Goal: Task Accomplishment & Management: Use online tool/utility

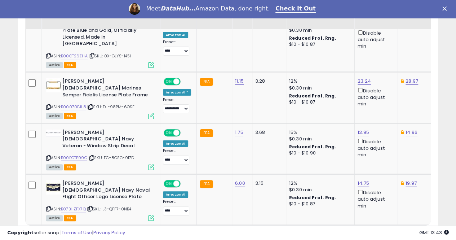
scroll to position [0, 3]
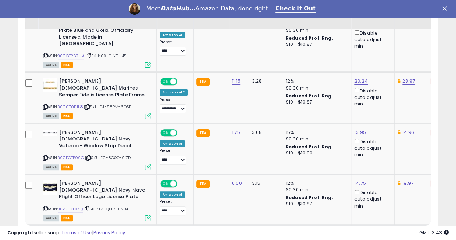
click at [386, 233] on link "7" at bounding box center [387, 239] width 13 height 12
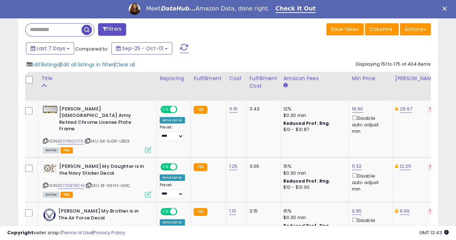
scroll to position [333, 0]
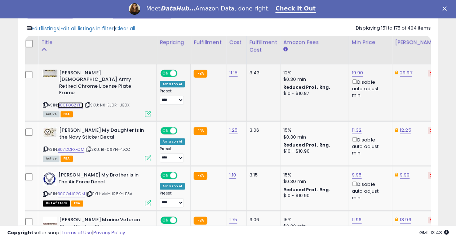
click at [69, 102] on link "B00P86ZY16" at bounding box center [71, 105] width 26 height 6
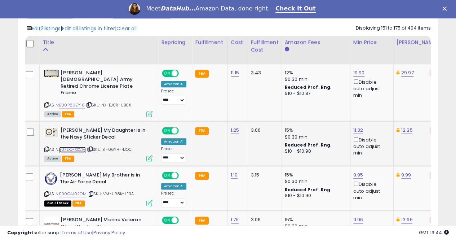
click at [77, 146] on link "B07DQFXXCM" at bounding box center [72, 149] width 27 height 6
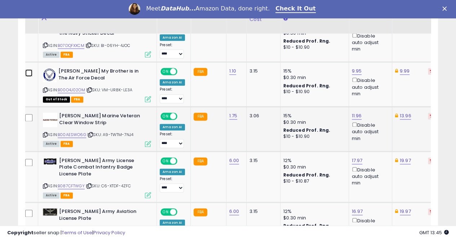
scroll to position [441, 0]
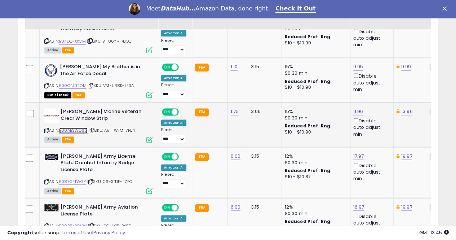
click at [71, 127] on link "B00AESWO6G" at bounding box center [73, 130] width 28 height 6
click at [71, 178] on link "B087CFTWGY" at bounding box center [72, 181] width 27 height 6
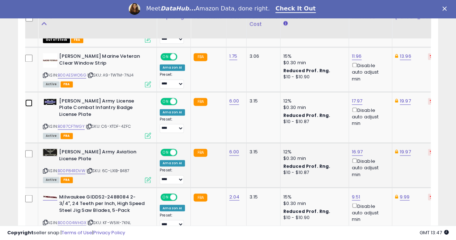
scroll to position [513, 0]
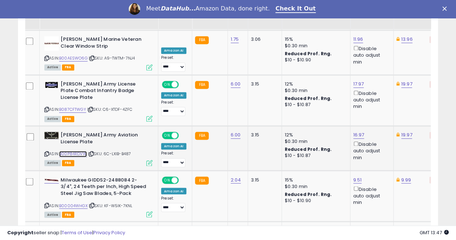
click at [78, 151] on link "B00P84RDVW" at bounding box center [73, 154] width 28 height 6
click at [405, 131] on link "19.97" at bounding box center [406, 134] width 11 height 7
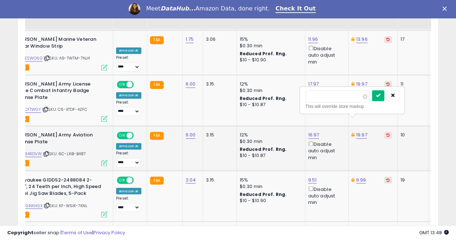
type input "*****"
click at [380, 94] on icon "submit" at bounding box center [378, 95] width 4 height 4
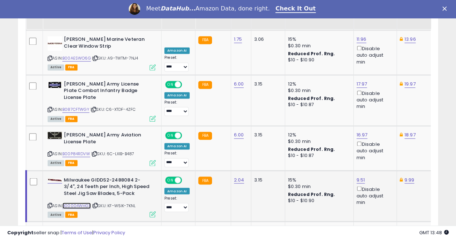
click at [77, 202] on link "B00004WHGX" at bounding box center [76, 205] width 28 height 6
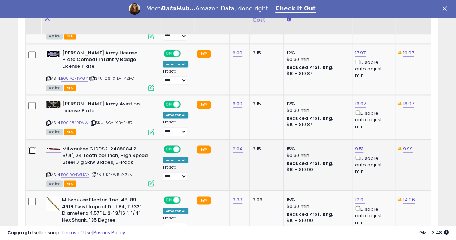
scroll to position [549, 0]
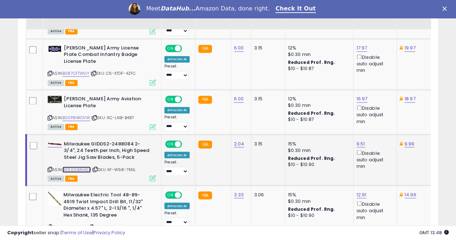
click at [73, 166] on link "B00004WHGX" at bounding box center [76, 169] width 28 height 6
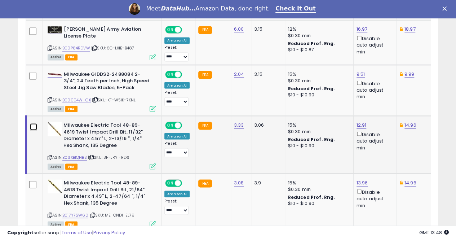
scroll to position [621, 0]
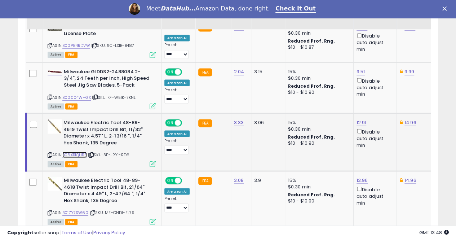
click at [80, 151] on link "B06XB1QHBS" at bounding box center [74, 154] width 25 height 6
click at [360, 119] on link "12.91" at bounding box center [362, 122] width 10 height 7
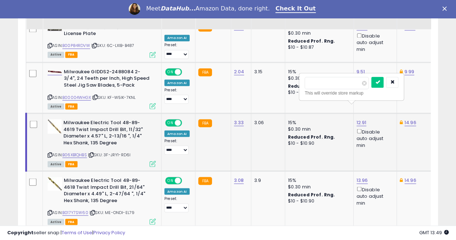
type input "*"
type input "****"
click at [380, 82] on icon "submit" at bounding box center [377, 82] width 4 height 4
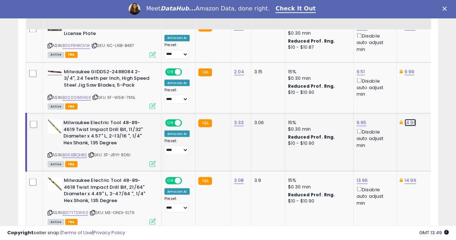
click at [410, 119] on link "14.96" at bounding box center [410, 122] width 12 height 7
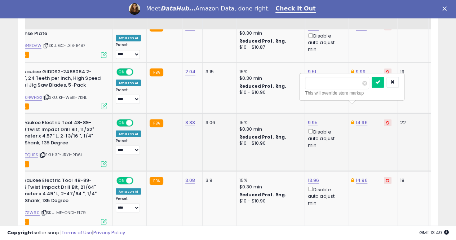
type input "*"
type input "****"
click at [384, 79] on button "submit" at bounding box center [378, 82] width 12 height 11
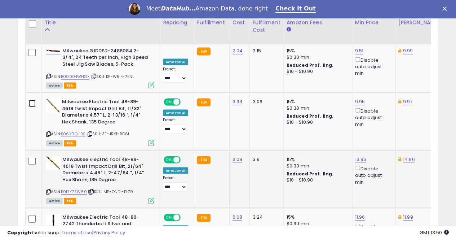
scroll to position [658, 0]
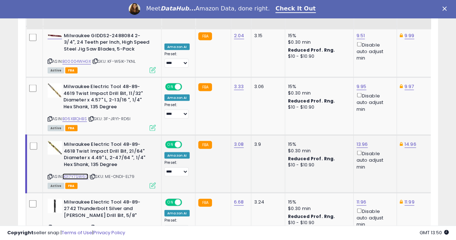
click at [76, 173] on link "B017Y7SW60" at bounding box center [75, 176] width 26 height 6
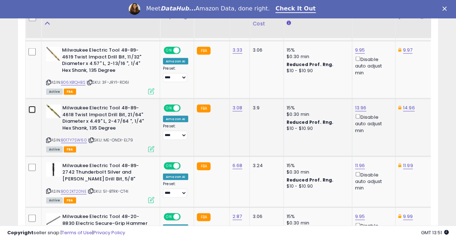
scroll to position [730, 0]
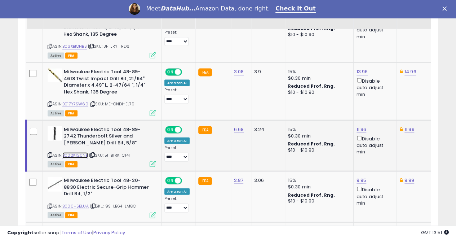
click at [72, 152] on link "B002KT20NE" at bounding box center [75, 155] width 26 height 6
click at [357, 126] on link "11.96" at bounding box center [362, 129] width 10 height 7
type input "*****"
click at [384, 89] on button "submit" at bounding box center [378, 89] width 12 height 11
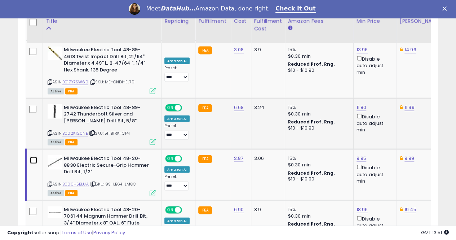
scroll to position [766, 0]
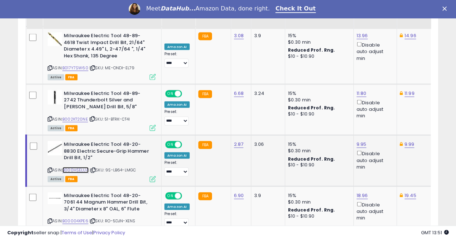
click at [79, 167] on link "B000HSELUA" at bounding box center [75, 170] width 26 height 6
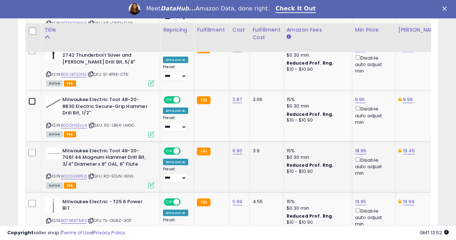
scroll to position [838, 0]
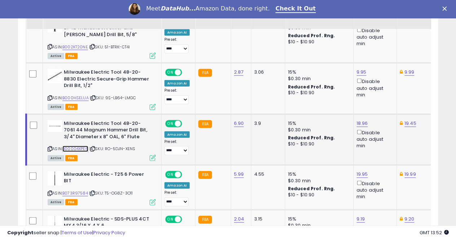
click at [72, 146] on link "B00004XPE6" at bounding box center [75, 149] width 26 height 6
click at [37, 114] on td at bounding box center [34, 139] width 17 height 51
click at [79, 190] on link "B073R97584" at bounding box center [75, 193] width 26 height 6
click at [363, 171] on link "19.95" at bounding box center [363, 174] width 12 height 7
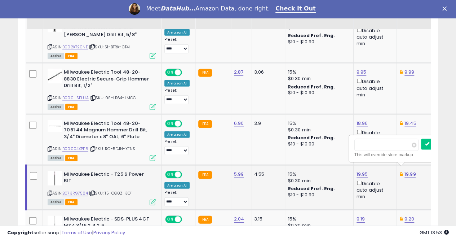
scroll to position [0, 0]
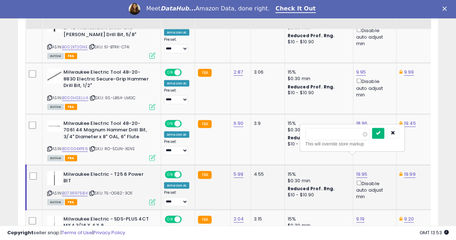
type input "*****"
click at [384, 133] on button "submit" at bounding box center [378, 133] width 12 height 11
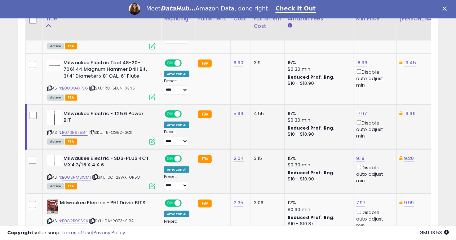
scroll to position [910, 0]
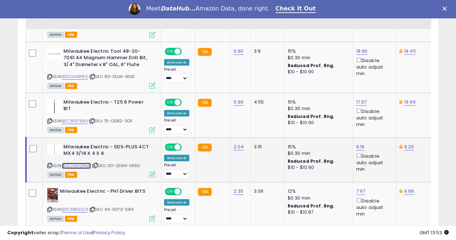
click at [79, 163] on link "B002HM2WMI" at bounding box center [76, 166] width 29 height 6
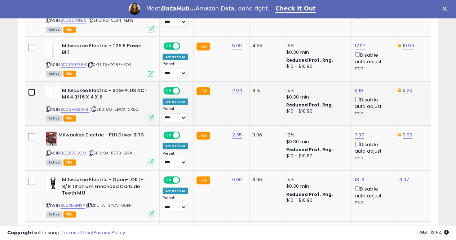
scroll to position [982, 0]
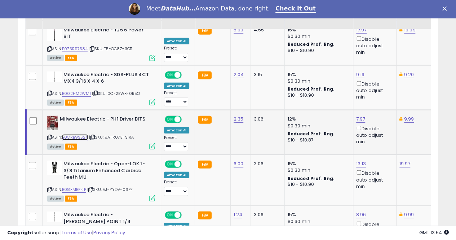
click at [74, 134] on link "B0CRB9SS2X" at bounding box center [75, 137] width 26 height 6
click at [80, 186] on link "B08XMBPK1P" at bounding box center [74, 189] width 24 height 6
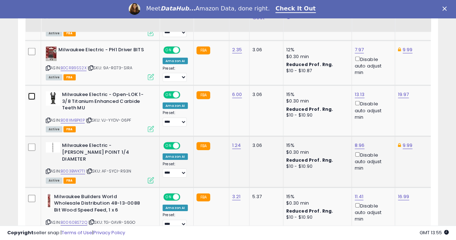
scroll to position [1054, 0]
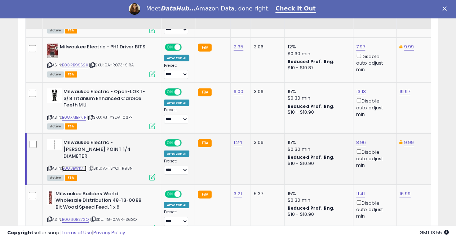
click at [77, 165] on link "B003BWK7TI" at bounding box center [74, 168] width 25 height 6
click at [71, 165] on link "B003BWK7TI" at bounding box center [74, 168] width 25 height 6
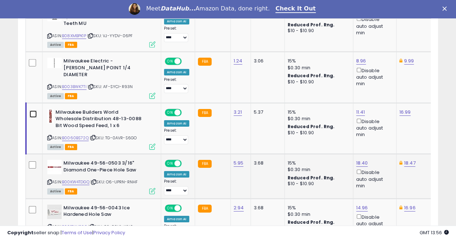
scroll to position [1162, 0]
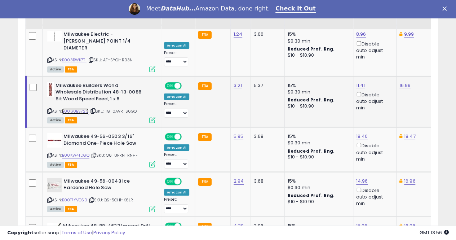
click at [81, 108] on link "B0060BS72Q" at bounding box center [75, 111] width 27 height 6
click at [84, 152] on link "B00KW4TDGQ" at bounding box center [75, 155] width 27 height 6
click at [356, 133] on link "18.40" at bounding box center [362, 136] width 12 height 7
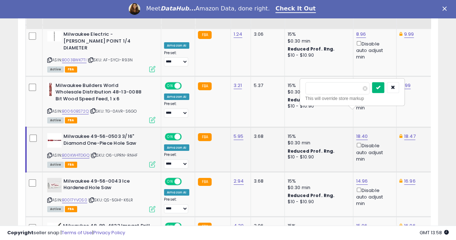
type input "*****"
click at [380, 85] on icon "submit" at bounding box center [378, 87] width 4 height 4
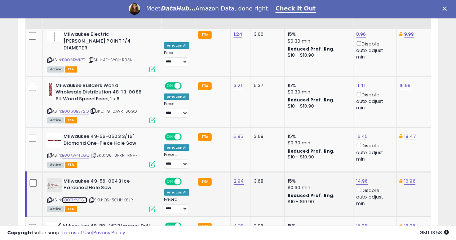
click at [78, 197] on link "B0017YVOS0" at bounding box center [74, 200] width 25 height 6
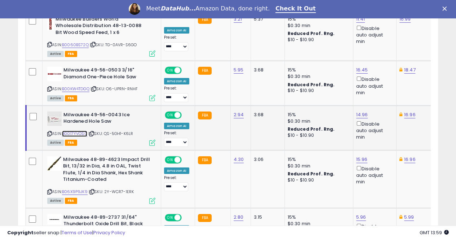
scroll to position [1234, 0]
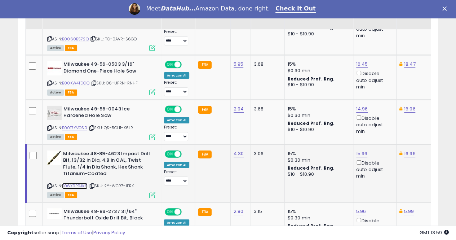
click at [74, 183] on link "B06X9P9JK9" at bounding box center [75, 186] width 26 height 6
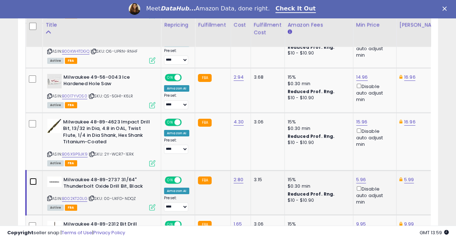
scroll to position [1306, 0]
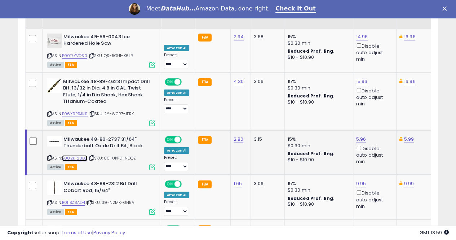
click at [81, 155] on link "B002KT20LG" at bounding box center [74, 158] width 25 height 6
click at [32, 130] on td at bounding box center [34, 152] width 17 height 45
click at [74, 199] on link "B01IBZ8AD4" at bounding box center [73, 202] width 23 height 6
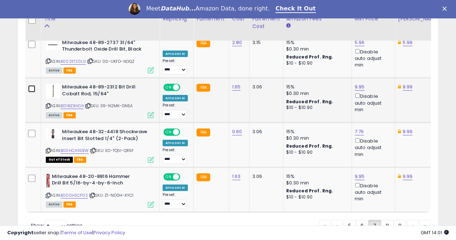
scroll to position [1415, 0]
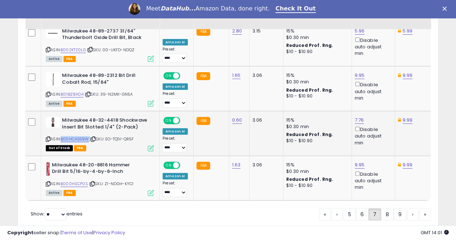
drag, startPoint x: 90, startPoint y: 114, endPoint x: 63, endPoint y: 113, distance: 26.7
click at [63, 117] on div "ASIN: B00HCA9EBW | SKU: EO-TQ1V-QR5F Out of Stock FBA" at bounding box center [100, 134] width 108 height 34
copy div "B00HCA9EBW"
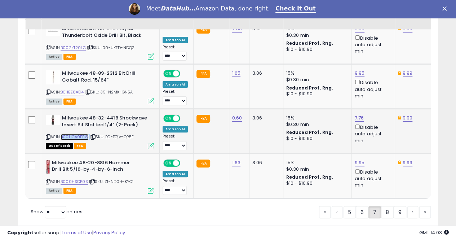
scroll to position [1417, 0]
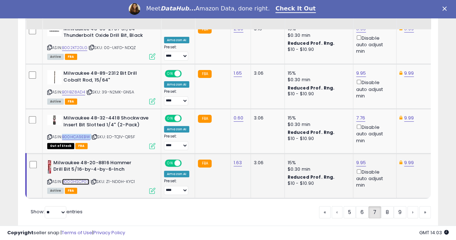
click at [78, 178] on link "B000HSCP0S" at bounding box center [75, 181] width 27 height 6
click at [360, 159] on link "9.95" at bounding box center [361, 162] width 10 height 7
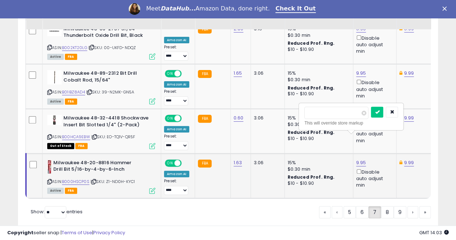
type input "*"
type input "****"
click at [379, 110] on icon "submit" at bounding box center [377, 112] width 4 height 4
click at [406, 159] on link "9.99" at bounding box center [409, 162] width 10 height 7
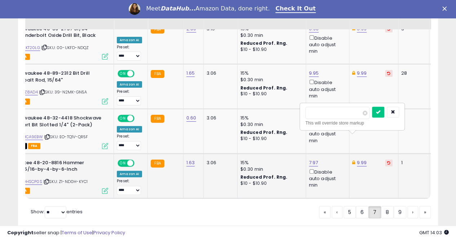
scroll to position [0, 48]
type input "*"
type input "****"
click at [380, 112] on icon "submit" at bounding box center [378, 112] width 4 height 4
click at [387, 206] on link "8" at bounding box center [387, 212] width 13 height 12
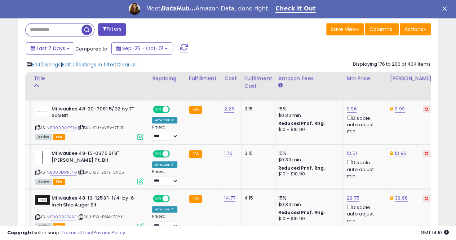
scroll to position [0, 0]
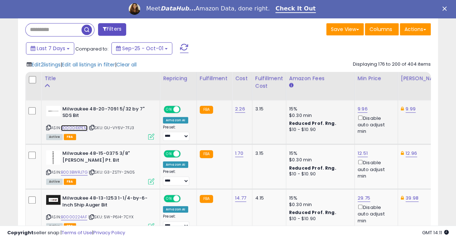
click at [77, 128] on link "B00004XPEM" at bounding box center [74, 128] width 27 height 6
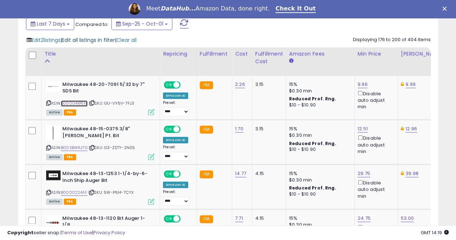
scroll to position [333, 0]
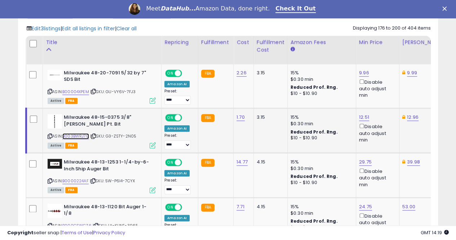
click at [76, 134] on link "B003BWRJ7G" at bounding box center [75, 136] width 27 height 6
click at [78, 178] on link "B0000224AF" at bounding box center [75, 181] width 26 height 6
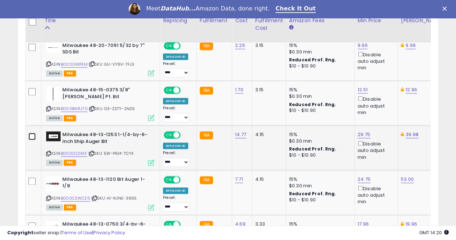
scroll to position [405, 0]
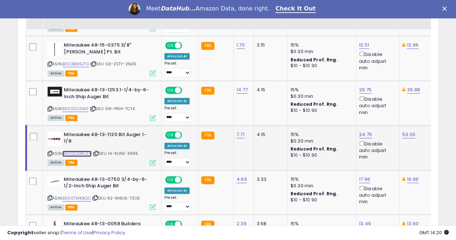
click at [84, 152] on link "B000CSWCZ6" at bounding box center [76, 153] width 29 height 6
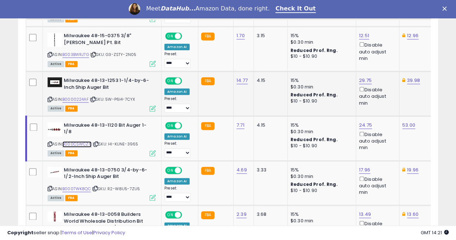
scroll to position [441, 0]
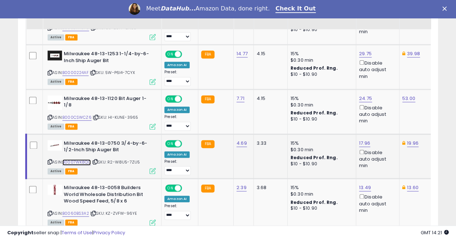
click at [84, 160] on link "B0007WK8QC" at bounding box center [76, 162] width 28 height 6
click at [38, 138] on td at bounding box center [34, 156] width 17 height 45
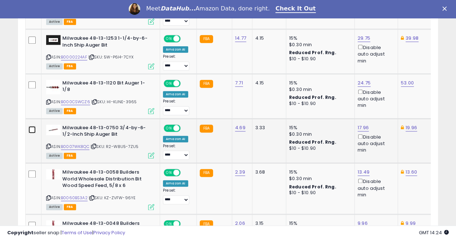
scroll to position [477, 0]
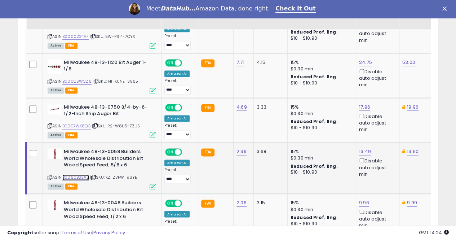
click at [74, 176] on link "B0060BS3A2" at bounding box center [75, 177] width 27 height 6
click at [360, 149] on link "13.49" at bounding box center [365, 151] width 12 height 7
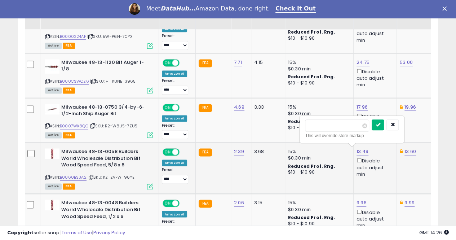
type input "*****"
click at [380, 126] on icon "submit" at bounding box center [378, 124] width 4 height 4
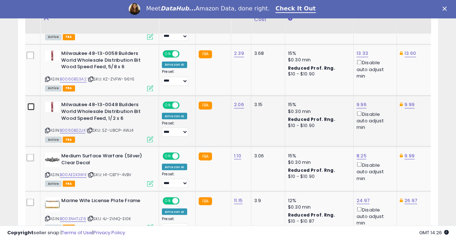
scroll to position [585, 0]
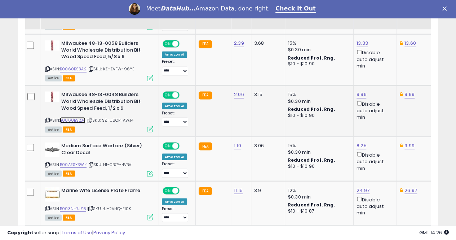
click at [77, 117] on link "B0060BS2J4" at bounding box center [73, 120] width 26 height 6
click at [79, 163] on link "B00AESX3WK" at bounding box center [73, 164] width 27 height 6
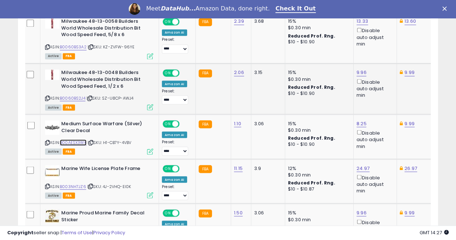
scroll to position [621, 0]
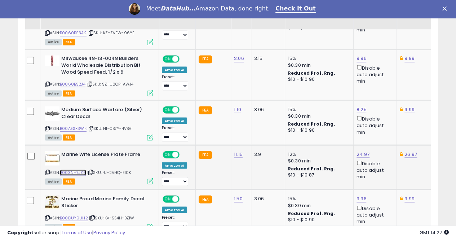
click at [79, 169] on link "B003NH7JZ6" at bounding box center [73, 172] width 26 height 6
click at [362, 150] on link "24.97" at bounding box center [363, 153] width 13 height 7
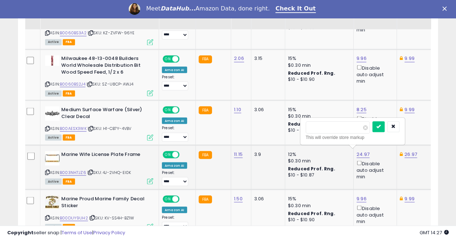
scroll to position [0, 3]
type input "*****"
click at [380, 126] on icon "submit" at bounding box center [378, 126] width 4 height 4
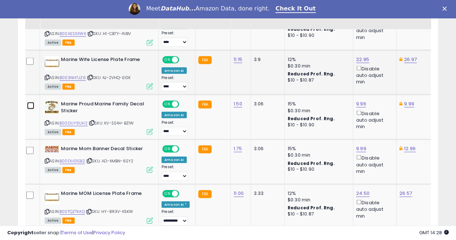
scroll to position [730, 0]
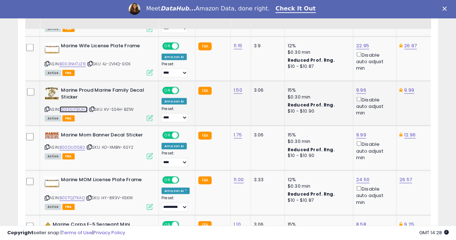
click at [67, 106] on link "B00DUY9UH2" at bounding box center [73, 109] width 28 height 6
click at [358, 87] on link "9.96" at bounding box center [361, 90] width 10 height 7
type input "****"
click at [383, 62] on button "submit" at bounding box center [377, 62] width 12 height 11
click at [76, 144] on link "B00DU01SB2" at bounding box center [72, 147] width 26 height 6
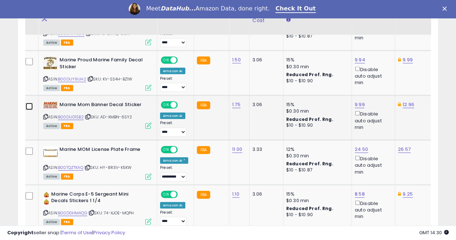
scroll to position [766, 0]
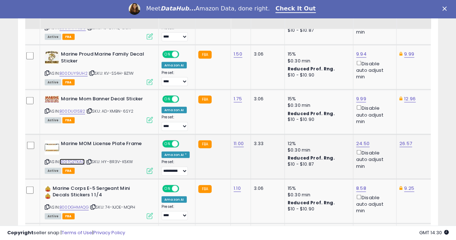
click at [80, 159] on link "B00TQZTKAQ" at bounding box center [71, 162] width 25 height 6
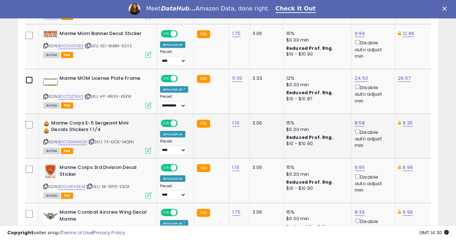
scroll to position [838, 0]
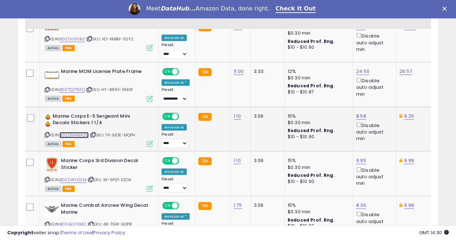
click at [76, 132] on link "B00DGHMAQG" at bounding box center [73, 135] width 29 height 6
click at [359, 114] on link "8.58" at bounding box center [361, 115] width 10 height 7
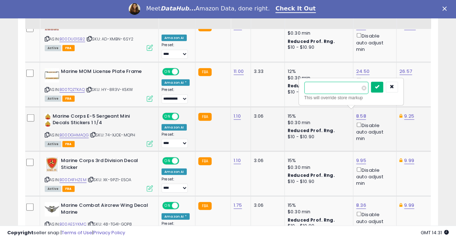
type input "****"
click at [383, 86] on button "submit" at bounding box center [377, 87] width 12 height 11
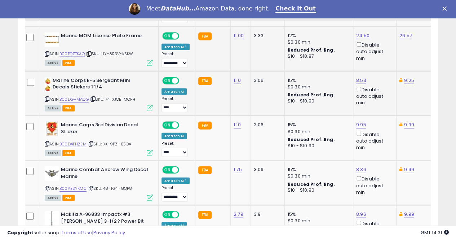
scroll to position [874, 0]
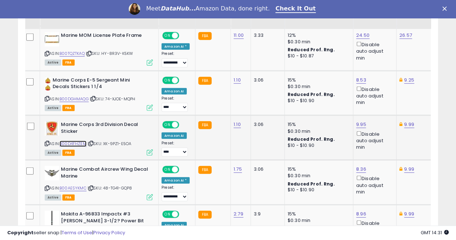
click at [74, 141] on link "B00D4FHZEM" at bounding box center [72, 144] width 27 height 6
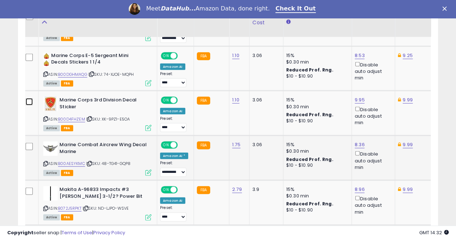
scroll to position [910, 0]
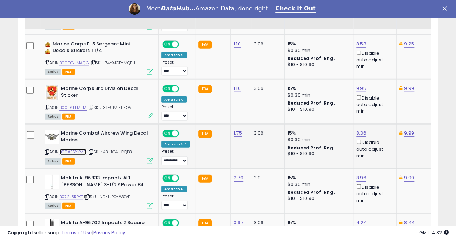
click at [74, 149] on link "B00AESYKMC" at bounding box center [72, 152] width 27 height 6
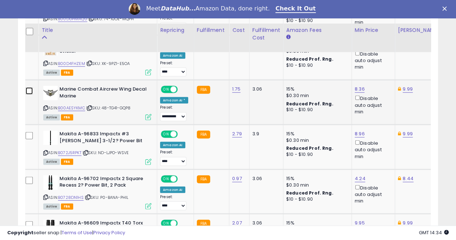
scroll to position [982, 0]
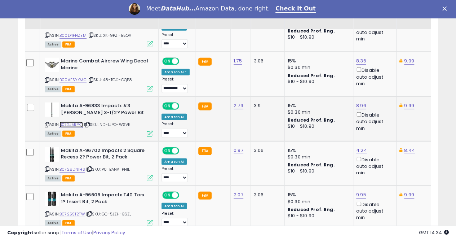
click at [75, 121] on link "B072J5RPKT" at bounding box center [70, 124] width 23 height 6
click at [79, 166] on link "B0728DN1HS" at bounding box center [72, 169] width 26 height 6
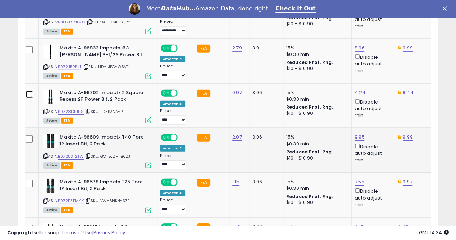
scroll to position [1054, 0]
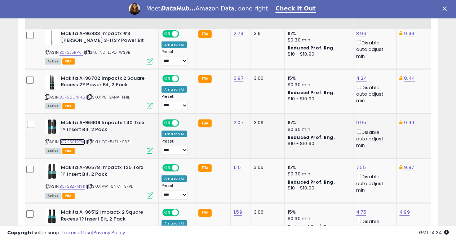
click at [75, 139] on link "B0725ST2TW" at bounding box center [72, 142] width 26 height 6
click at [67, 183] on link "B072BZFMYK" at bounding box center [72, 186] width 26 height 6
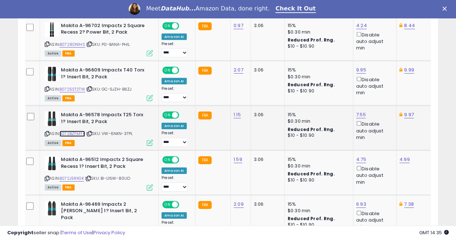
scroll to position [1126, 0]
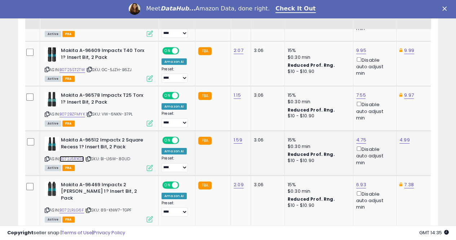
click at [71, 156] on link "B072J5RXGK" at bounding box center [71, 159] width 25 height 6
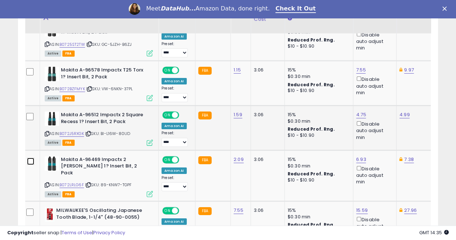
scroll to position [1198, 0]
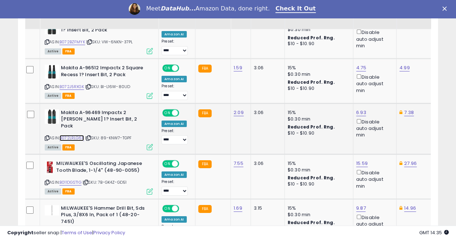
click at [78, 135] on link "B072LRLG6F" at bounding box center [71, 138] width 25 height 6
click at [74, 179] on link "B011DGST1G" at bounding box center [70, 182] width 22 height 6
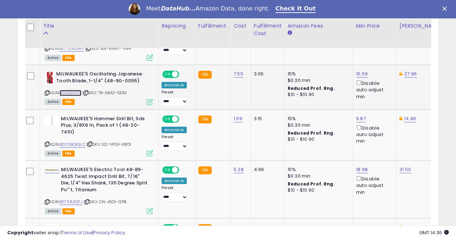
scroll to position [1306, 0]
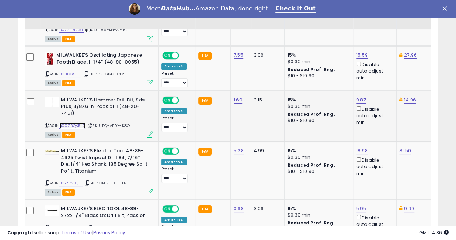
click at [79, 123] on link "B000BQK5LC" at bounding box center [72, 126] width 26 height 6
click at [71, 180] on link "B0758J1QFJ" at bounding box center [70, 183] width 23 height 6
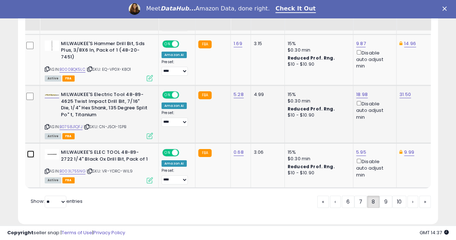
scroll to position [1364, 0]
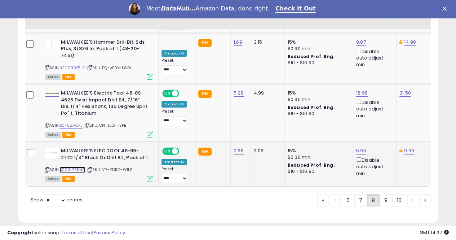
click at [79, 167] on link "B003L755NG" at bounding box center [72, 170] width 26 height 6
click at [385, 194] on link "9" at bounding box center [386, 200] width 13 height 12
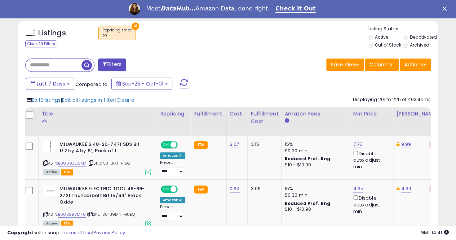
scroll to position [297, 0]
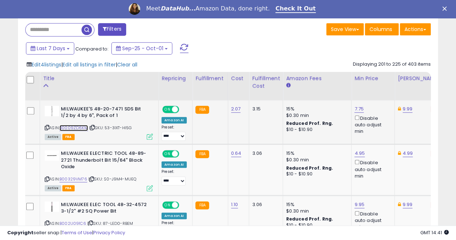
click at [76, 126] on link "B0009ZD6KM" at bounding box center [73, 128] width 28 height 6
click at [81, 178] on link "B00329VM76" at bounding box center [73, 179] width 28 height 6
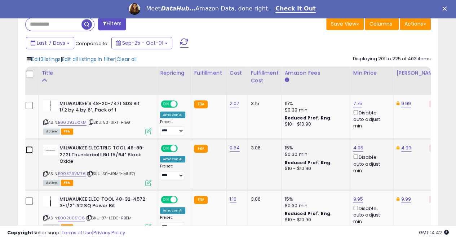
scroll to position [333, 0]
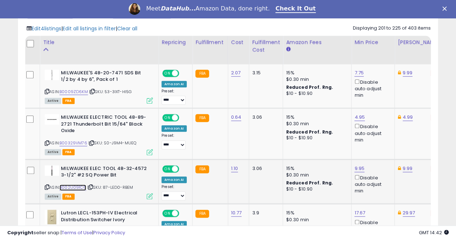
click at [74, 186] on link "B002U091C6" at bounding box center [72, 187] width 27 height 6
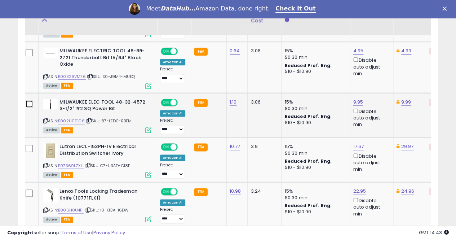
scroll to position [405, 0]
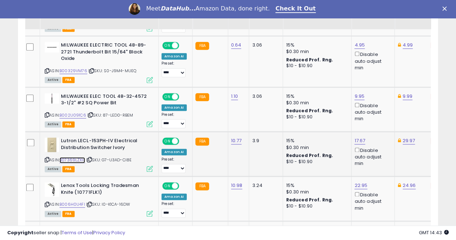
click at [70, 158] on link "B07369LZXH" at bounding box center [72, 160] width 26 height 6
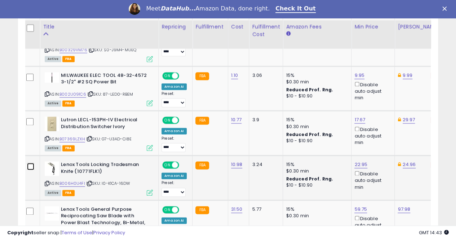
scroll to position [477, 0]
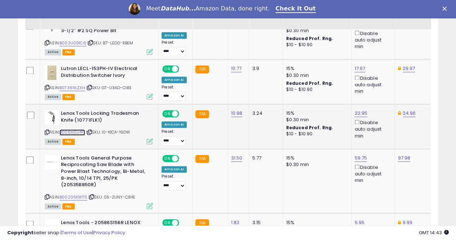
click at [75, 130] on link "B006H0U4FI" at bounding box center [72, 132] width 26 height 6
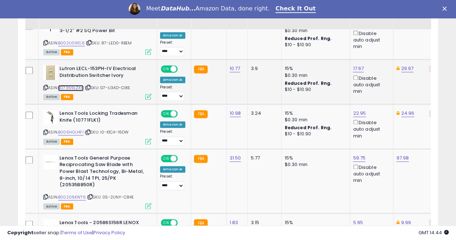
click at [72, 85] on link "B07369LZXH" at bounding box center [71, 88] width 26 height 6
click at [407, 67] on link "29.97" at bounding box center [407, 68] width 13 height 7
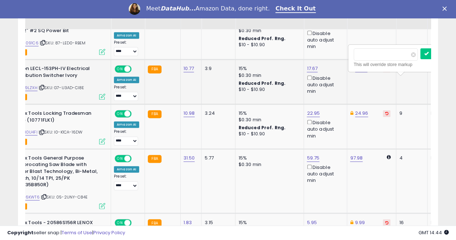
scroll to position [0, 49]
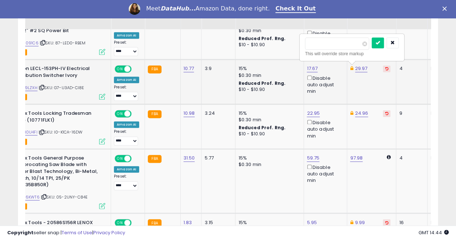
type input "*"
type input "*****"
click at [384, 43] on button "submit" at bounding box center [378, 42] width 12 height 11
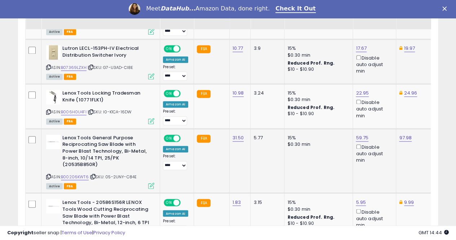
scroll to position [513, 0]
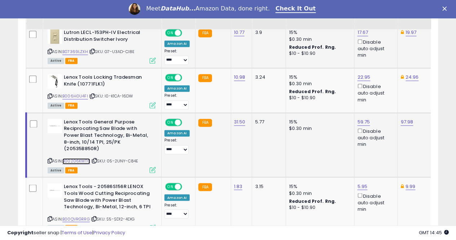
click at [80, 158] on link "B00206KWT6" at bounding box center [76, 161] width 28 height 6
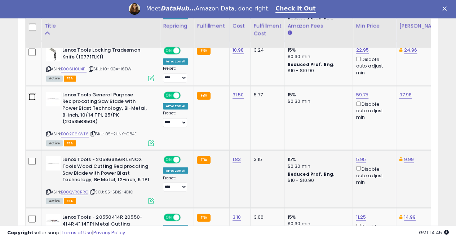
scroll to position [585, 0]
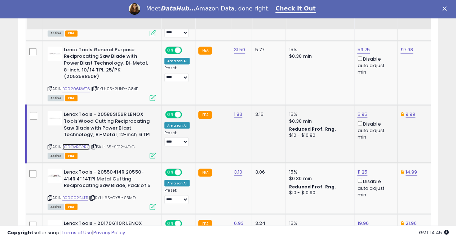
click at [83, 143] on link "B00QVRGRRG" at bounding box center [75, 146] width 27 height 6
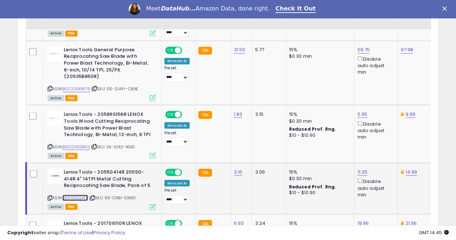
click at [79, 195] on link "B0000224TB" at bounding box center [75, 197] width 26 height 6
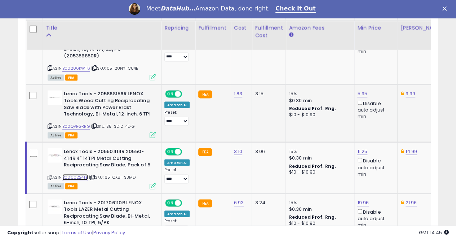
scroll to position [658, 0]
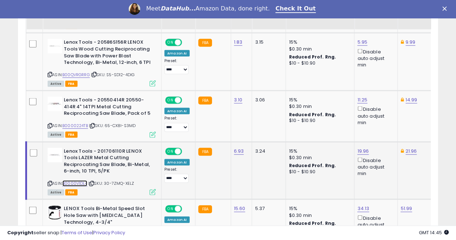
click at [73, 180] on link "B0000V1DL4" at bounding box center [74, 183] width 25 height 6
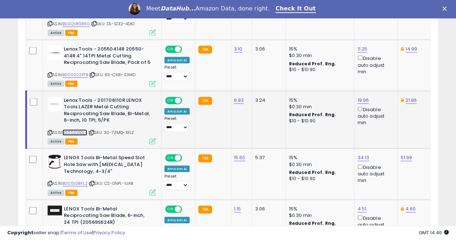
scroll to position [730, 0]
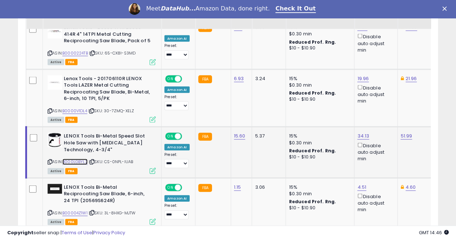
click at [75, 159] on link "B000LGBYL2" at bounding box center [74, 162] width 25 height 6
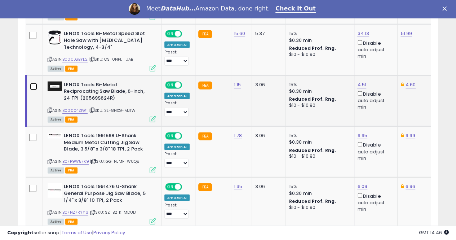
scroll to position [838, 0]
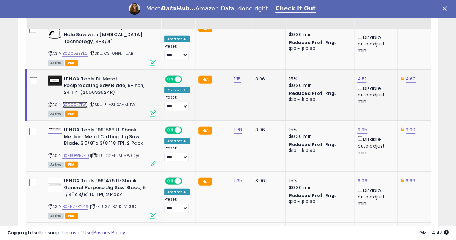
click at [79, 102] on link "B00004Z1W1" at bounding box center [74, 105] width 25 height 6
click at [71, 152] on link "B07P9W57K9" at bounding box center [75, 155] width 27 height 6
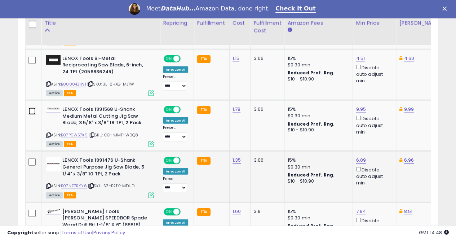
scroll to position [910, 0]
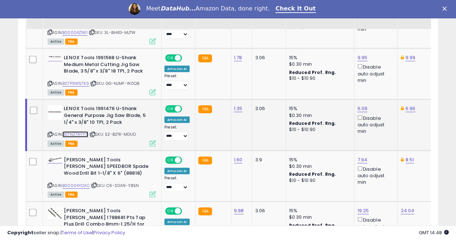
click at [82, 132] on link "B07NZ7RYY6" at bounding box center [75, 134] width 26 height 6
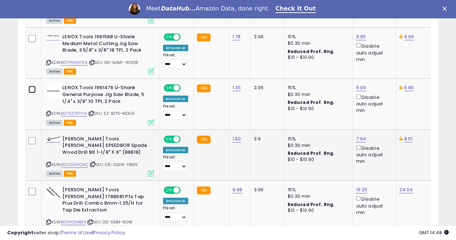
scroll to position [946, 0]
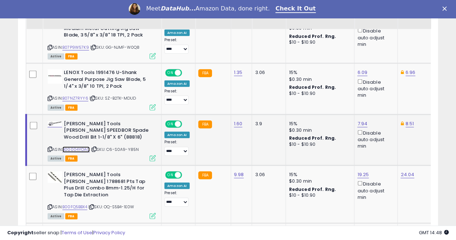
click at [74, 146] on link "B00004YOAC" at bounding box center [75, 149] width 27 height 6
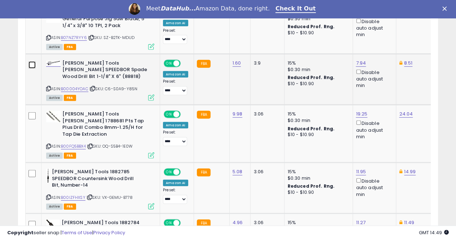
scroll to position [1018, 0]
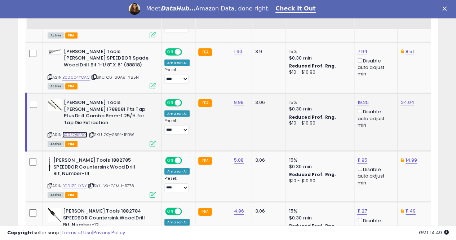
click at [78, 132] on link "B00FQ5BBX4" at bounding box center [74, 135] width 25 height 6
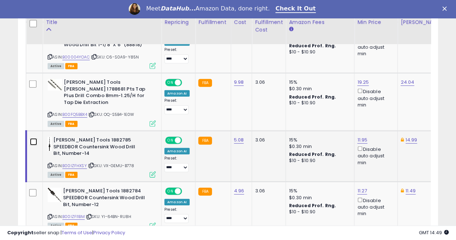
scroll to position [1054, 0]
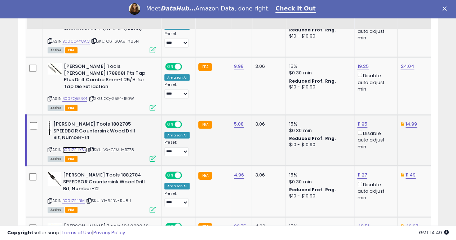
click at [79, 147] on link "B00IZFHXSY" at bounding box center [74, 150] width 25 height 6
click at [29, 115] on td at bounding box center [34, 140] width 17 height 51
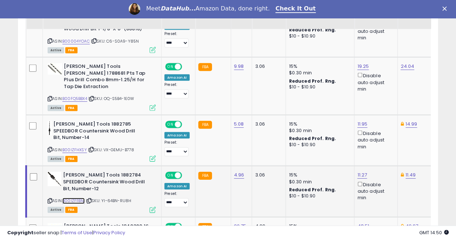
click at [73, 198] on link "B00IZFI1BM" at bounding box center [73, 201] width 22 height 6
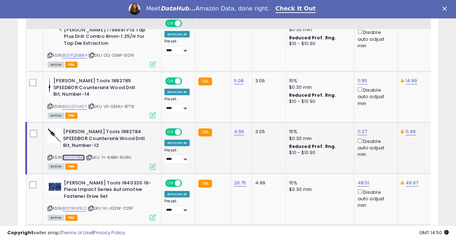
scroll to position [1126, 0]
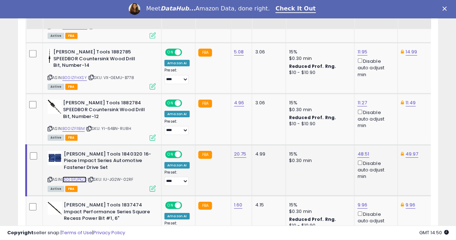
click at [71, 176] on link "B009PJPKJS" at bounding box center [74, 179] width 24 height 6
click at [359, 150] on link "48.51" at bounding box center [363, 153] width 12 height 7
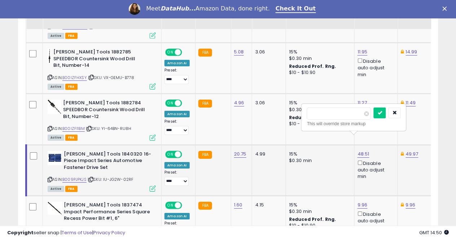
scroll to position [0, 2]
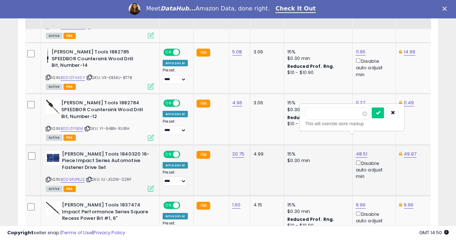
type input "*"
type input "*****"
drag, startPoint x: 392, startPoint y: 110, endPoint x: 391, endPoint y: 115, distance: 5.1
click at [380, 110] on icon "submit" at bounding box center [378, 112] width 4 height 4
click at [405, 150] on link "49.97" at bounding box center [410, 153] width 13 height 7
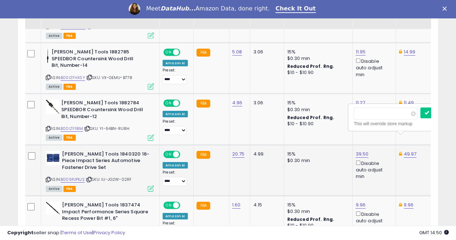
scroll to position [0, 50]
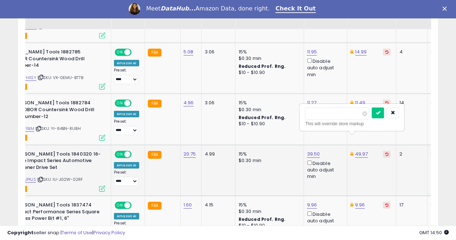
type input "*"
type input "*****"
click at [384, 114] on button "submit" at bounding box center [378, 112] width 12 height 11
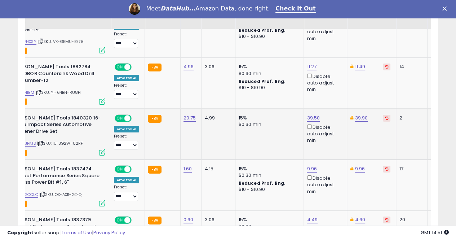
scroll to position [0, 0]
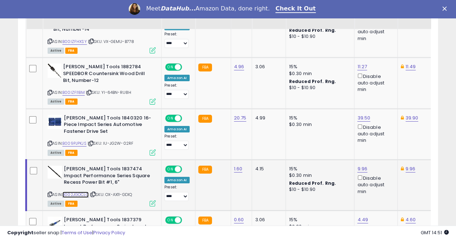
click at [75, 191] on link "B002JGOCLQ" at bounding box center [75, 194] width 26 height 6
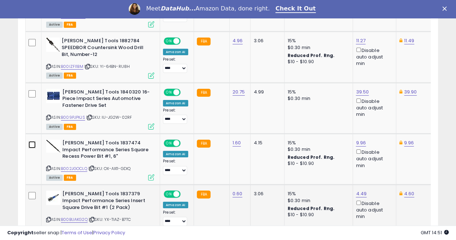
scroll to position [1198, 0]
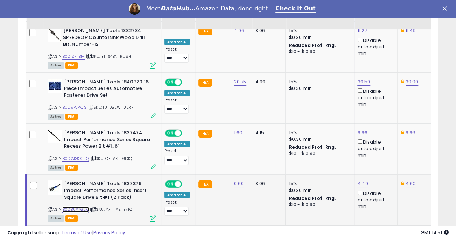
click at [79, 206] on link "B00BUAKG2Q" at bounding box center [75, 209] width 27 height 6
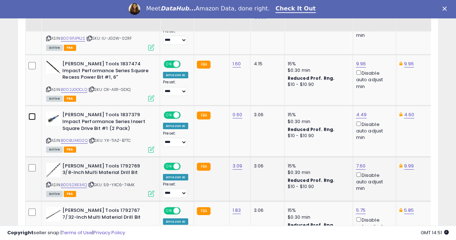
scroll to position [1270, 0]
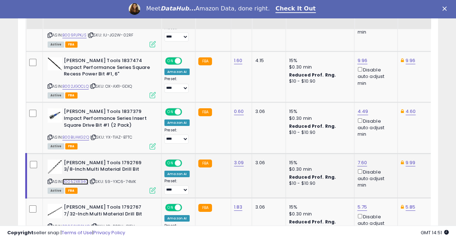
click at [76, 178] on link "B0052XR34Q" at bounding box center [75, 181] width 26 height 6
click at [30, 153] on td at bounding box center [34, 175] width 17 height 45
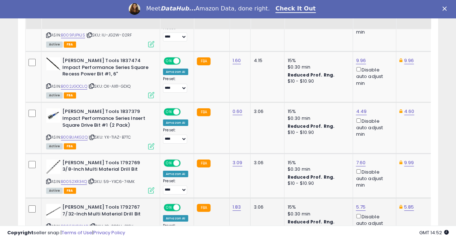
click at [36, 198] on td at bounding box center [34, 220] width 16 height 45
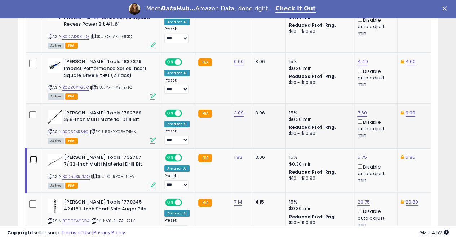
scroll to position [1342, 0]
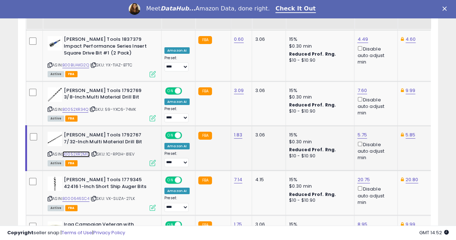
click at [76, 151] on link "B0052XR2MO" at bounding box center [75, 154] width 27 height 6
click at [366, 132] on div "5.75 Disable auto adjust min" at bounding box center [374, 146] width 35 height 29
click at [357, 131] on link "5.75" at bounding box center [362, 134] width 10 height 7
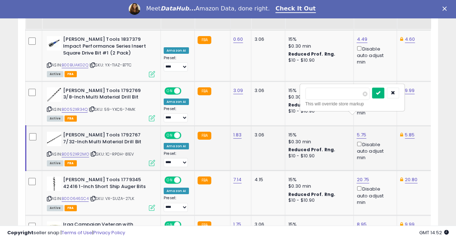
type input "****"
click at [380, 91] on icon "submit" at bounding box center [378, 92] width 4 height 4
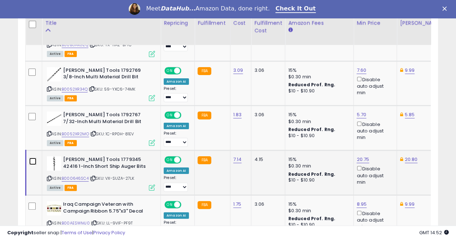
scroll to position [1379, 0]
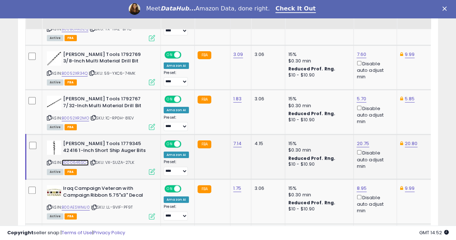
click at [73, 159] on link "B000646SC4" at bounding box center [75, 162] width 27 height 6
click at [80, 204] on link "B00AESWMJ0" at bounding box center [76, 207] width 28 height 6
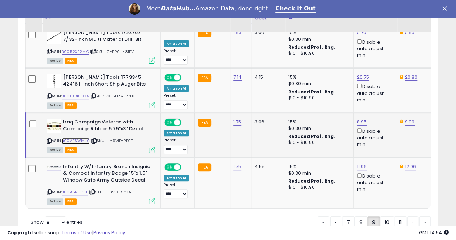
scroll to position [1451, 0]
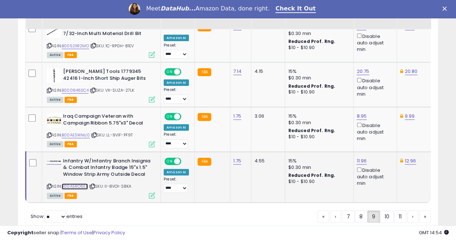
click at [77, 183] on link "B00A5RO6EE" at bounding box center [75, 186] width 26 height 6
click at [405, 157] on link "12.96" at bounding box center [411, 160] width 12 height 7
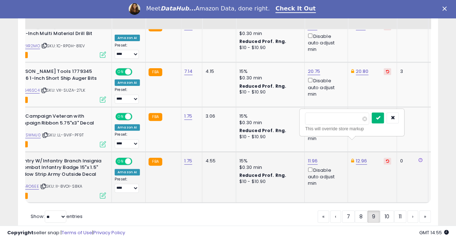
type input "*****"
click at [384, 114] on button "submit" at bounding box center [378, 117] width 12 height 11
click at [308, 157] on link "11.96" at bounding box center [313, 160] width 10 height 7
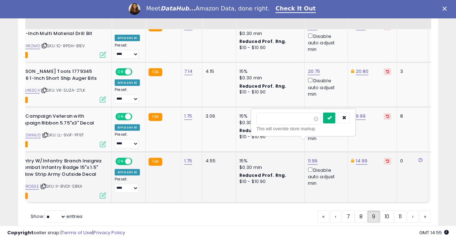
type input "*****"
click at [335, 118] on button "submit" at bounding box center [329, 117] width 12 height 11
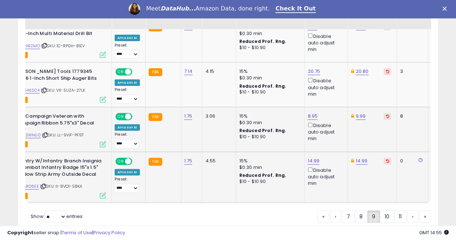
scroll to position [1463, 0]
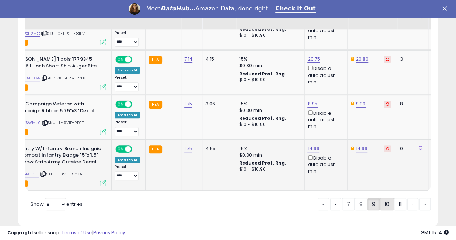
click at [385, 198] on link "10" at bounding box center [387, 204] width 14 height 12
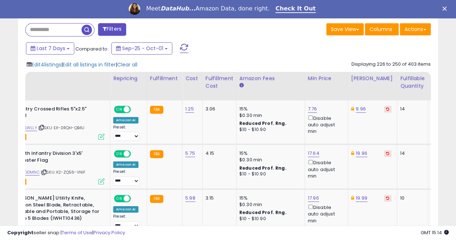
scroll to position [0, 0]
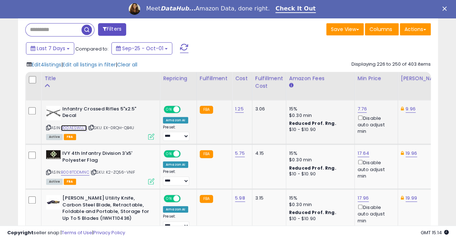
click at [73, 125] on link "B00AESWLLY" at bounding box center [74, 128] width 26 height 6
click at [71, 171] on link "B008TDDMNC" at bounding box center [75, 172] width 28 height 6
click at [83, 170] on link "B008TDDMNC" at bounding box center [75, 172] width 28 height 6
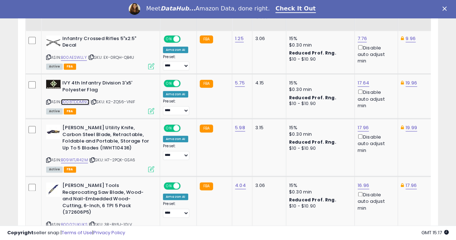
scroll to position [369, 0]
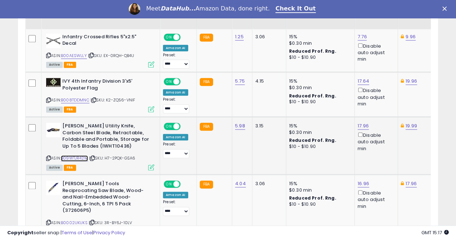
click at [81, 156] on link "B09WTJR42M" at bounding box center [74, 158] width 27 height 6
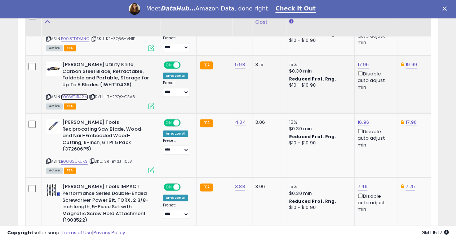
scroll to position [441, 0]
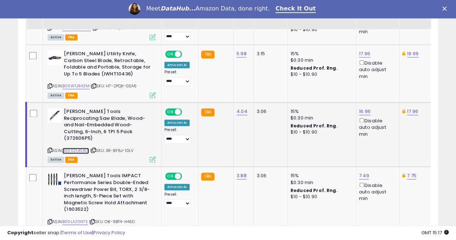
click at [76, 147] on link "B0002UKUKS" at bounding box center [75, 150] width 27 height 6
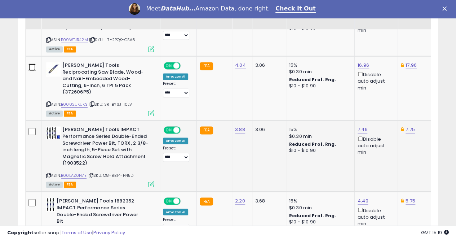
scroll to position [513, 0]
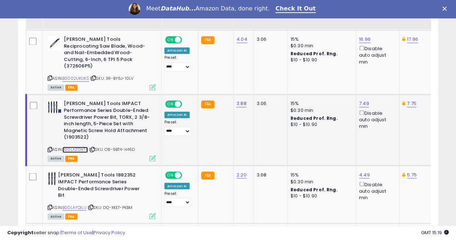
click at [78, 146] on link "B00LAZ0N7E" at bounding box center [75, 149] width 26 height 6
click at [37, 95] on td at bounding box center [34, 129] width 17 height 71
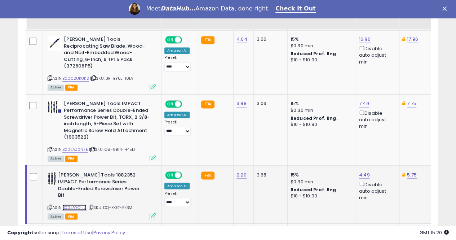
click at [81, 204] on link "B00LAYQILU" at bounding box center [74, 207] width 24 height 6
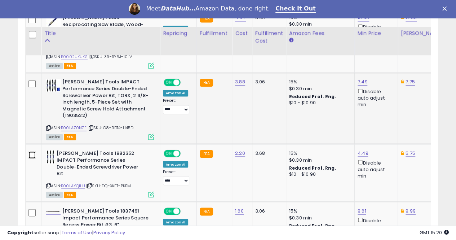
scroll to position [585, 0]
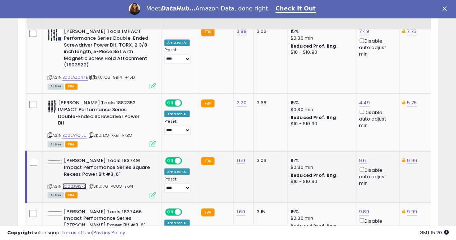
click at [75, 183] on link "B002JGISF2" at bounding box center [74, 186] width 24 height 6
click at [37, 151] on td at bounding box center [34, 176] width 17 height 51
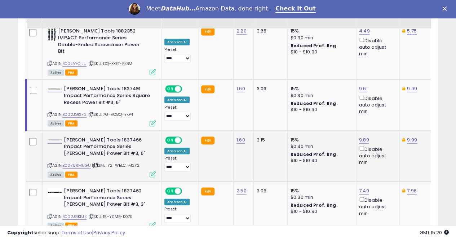
scroll to position [658, 0]
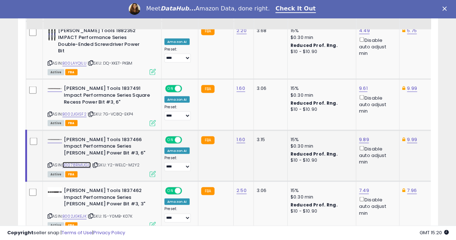
click at [74, 162] on link "B0078RMUGU" at bounding box center [76, 165] width 28 height 6
click at [363, 136] on link "9.89" at bounding box center [364, 139] width 10 height 7
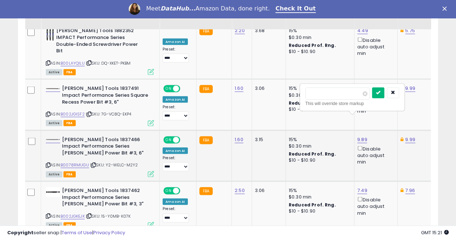
type input "****"
click at [384, 92] on button "submit" at bounding box center [378, 92] width 12 height 11
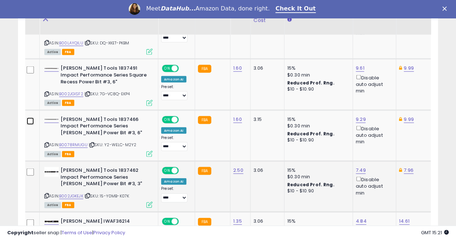
scroll to position [694, 0]
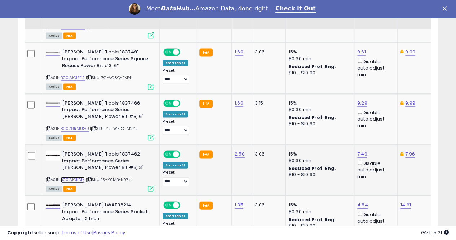
click at [73, 177] on link "B002JGKEJK" at bounding box center [73, 180] width 24 height 6
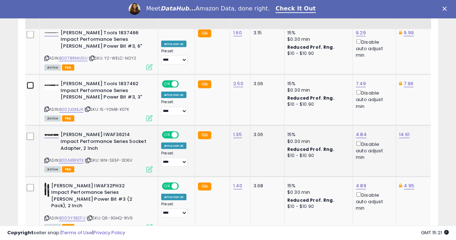
scroll to position [766, 0]
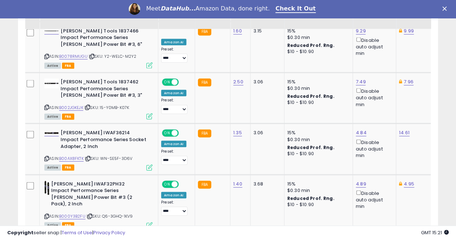
click at [25, 111] on div "Filters Save View Save As New View Update Current View Columns" at bounding box center [228, 234] width 420 height 1370
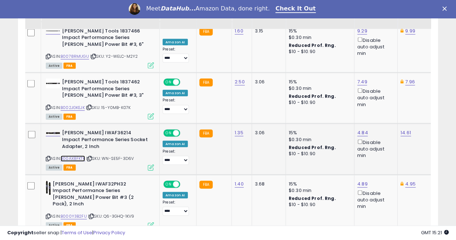
click at [73, 155] on link "B00AX8FKTK" at bounding box center [73, 158] width 25 height 6
click at [79, 213] on link "B000Y3B2FU" at bounding box center [74, 216] width 26 height 6
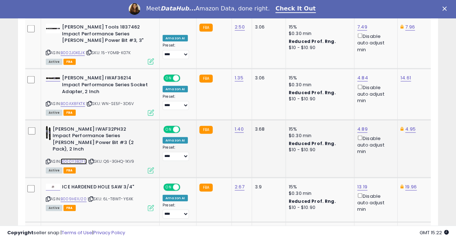
scroll to position [838, 0]
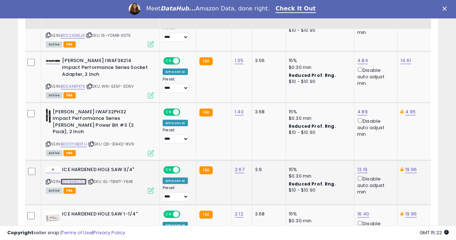
click at [81, 178] on link "B009HEIU20" at bounding box center [74, 181] width 26 height 6
click at [72, 229] on link "B017088DVM" at bounding box center [74, 232] width 27 height 6
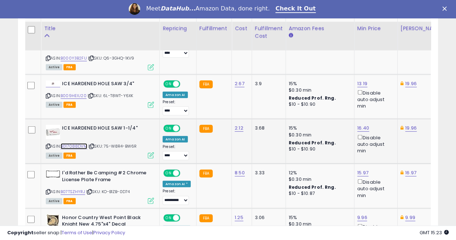
scroll to position [946, 0]
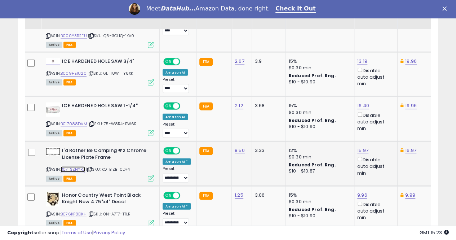
click at [72, 166] on link "B07TSZHYRJ" at bounding box center [73, 169] width 25 height 6
click at [29, 141] on td at bounding box center [33, 163] width 17 height 45
click at [75, 211] on link "B076KP8DKH" at bounding box center [74, 214] width 26 height 6
click at [31, 186] on td at bounding box center [33, 208] width 17 height 45
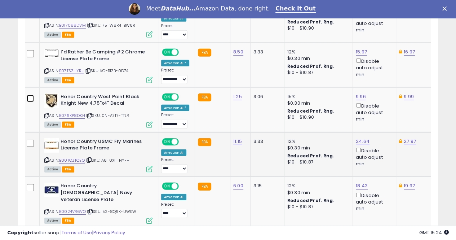
scroll to position [1054, 0]
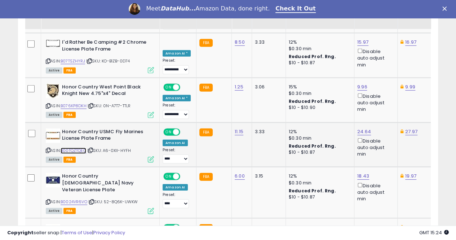
click at [71, 147] on link "B00TQZTQEQ" at bounding box center [74, 150] width 26 height 6
click at [74, 199] on link "B0024VR6VO" at bounding box center [74, 202] width 27 height 6
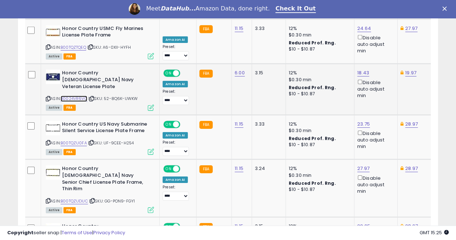
scroll to position [1162, 0]
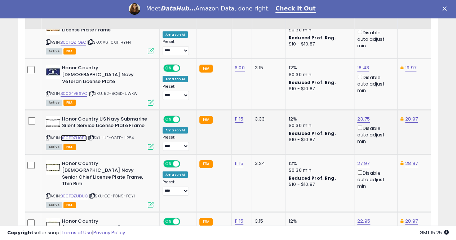
click at [75, 135] on link "B00TQZU0FA" at bounding box center [74, 138] width 26 height 6
click at [71, 193] on link "B00TQZUDUC" at bounding box center [74, 196] width 27 height 6
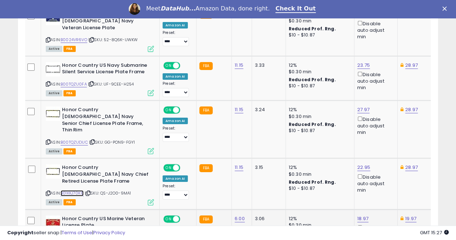
scroll to position [1234, 0]
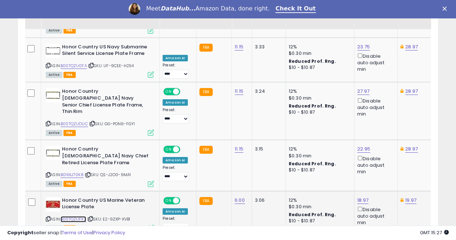
click at [78, 216] on link "B00TQZUFX2" at bounding box center [74, 219] width 26 height 6
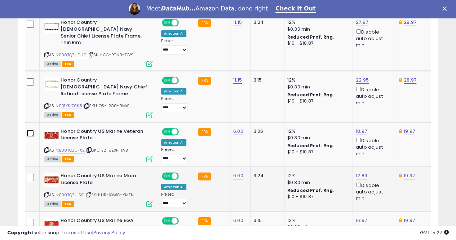
scroll to position [1306, 0]
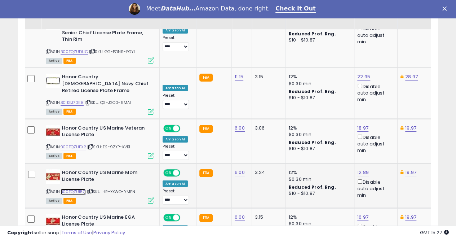
click at [76, 189] on link "B00TQZUI5C" at bounding box center [73, 192] width 25 height 6
click at [357, 169] on link "12.89" at bounding box center [363, 172] width 12 height 7
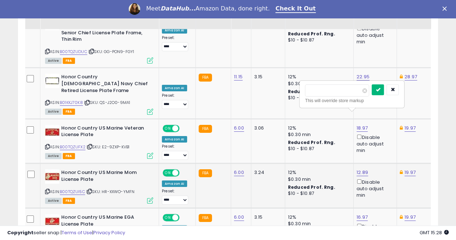
type input "*****"
click at [384, 89] on button "submit" at bounding box center [378, 89] width 12 height 11
click at [80, 233] on link "B00TQZU6ZY" at bounding box center [73, 236] width 27 height 6
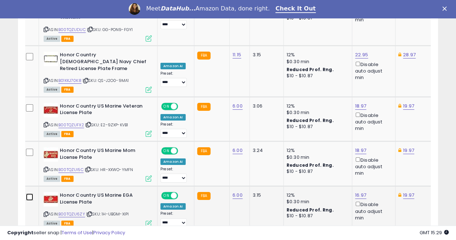
scroll to position [1342, 0]
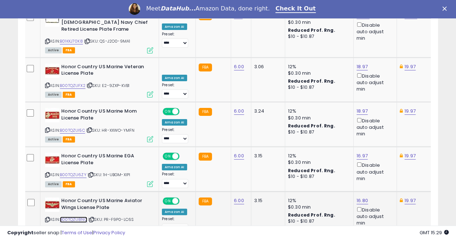
scroll to position [1379, 0]
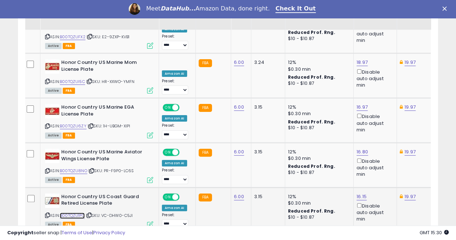
scroll to position [1417, 0]
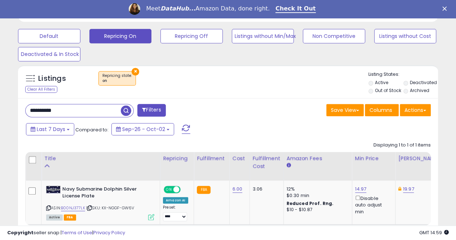
scroll to position [148, 243]
drag, startPoint x: 71, startPoint y: 105, endPoint x: 20, endPoint y: 105, distance: 50.8
click at [20, 105] on div "**********" at bounding box center [124, 111] width 208 height 14
paste input "text"
type input "**********"
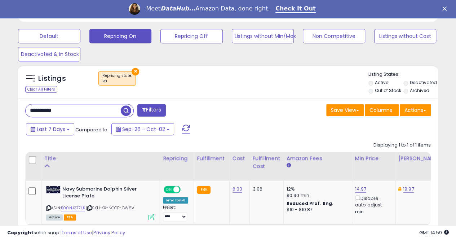
click at [126, 111] on span "button" at bounding box center [126, 110] width 10 height 10
